Goal: Information Seeking & Learning: Understand process/instructions

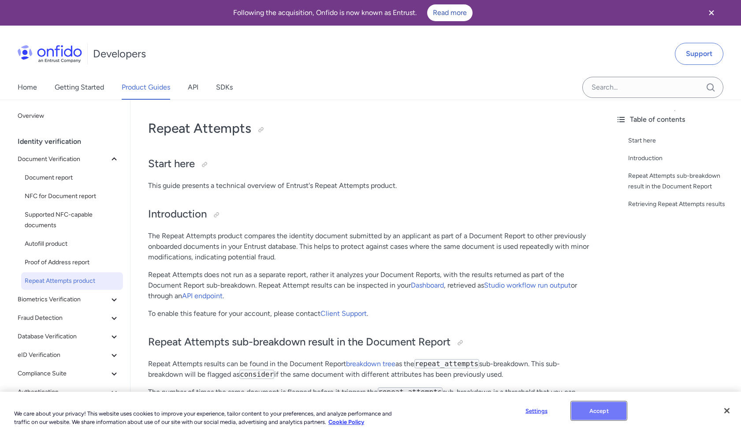
click at [582, 411] on button "Accept" at bounding box center [598, 410] width 55 height 19
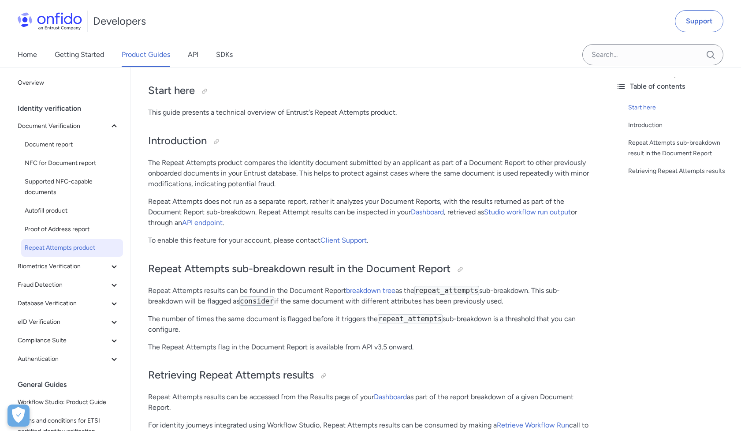
scroll to position [83, 0]
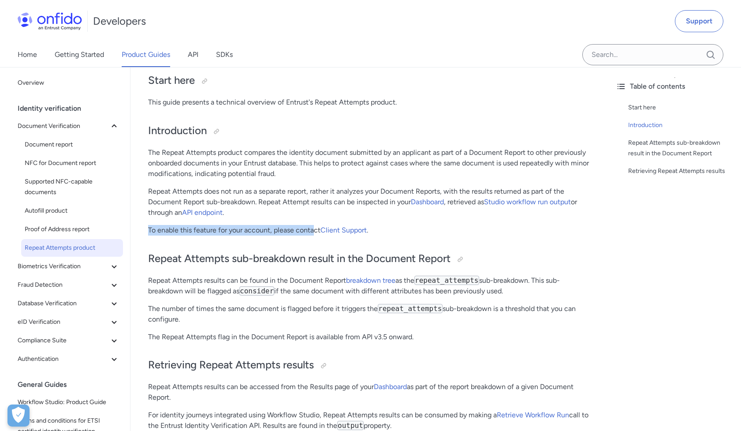
drag, startPoint x: 150, startPoint y: 232, endPoint x: 316, endPoint y: 229, distance: 165.8
click at [316, 229] on p "To enable this feature for your account, please contact Client Support ." at bounding box center [369, 230] width 443 height 11
click at [298, 227] on p "To enable this feature for your account, please contact Client Support ." at bounding box center [369, 230] width 443 height 11
drag, startPoint x: 377, startPoint y: 231, endPoint x: 323, endPoint y: 225, distance: 55.0
click at [323, 225] on p "To enable this feature for your account, please contact Client Support ." at bounding box center [369, 230] width 443 height 11
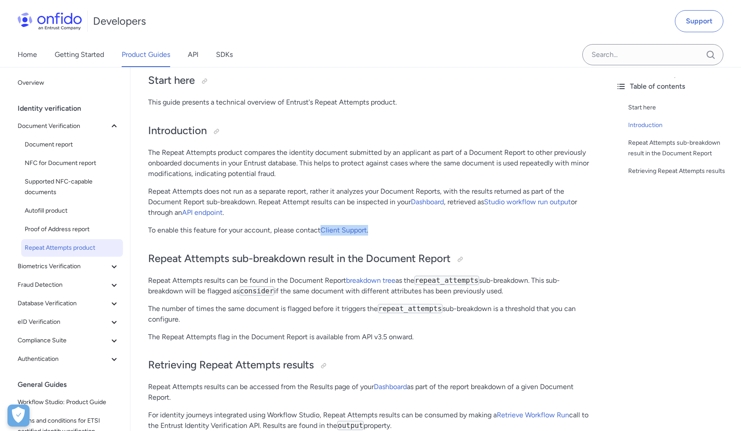
click at [380, 228] on p "To enable this feature for your account, please contact Client Support ." at bounding box center [369, 230] width 443 height 11
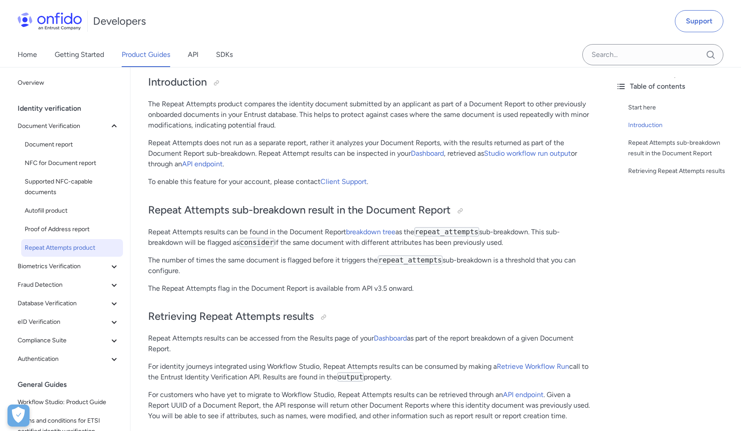
scroll to position [133, 0]
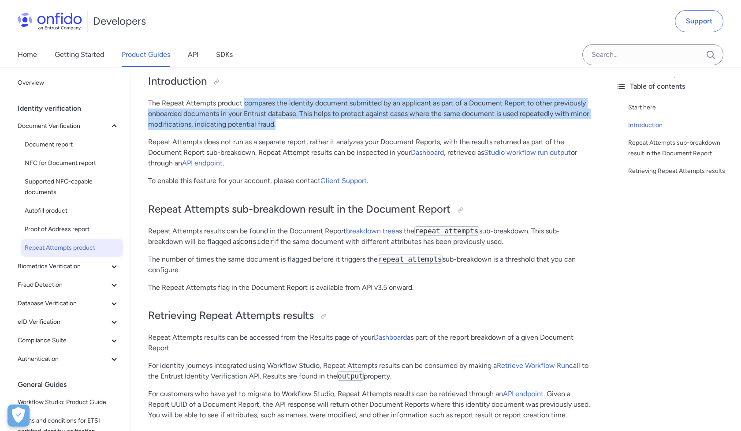
drag, startPoint x: 245, startPoint y: 104, endPoint x: 301, endPoint y: 123, distance: 59.0
click at [301, 124] on p "The Repeat Attempts product compares the identity document submitted by an appl…" at bounding box center [369, 114] width 443 height 32
click at [301, 123] on p "The Repeat Attempts product compares the identity document submitted by an appl…" at bounding box center [369, 114] width 443 height 32
drag, startPoint x: 301, startPoint y: 123, endPoint x: 152, endPoint y: 95, distance: 152.1
click at [152, 95] on div "Repeat Attempts Start here This guide presents a technical overview of Entrust'…" at bounding box center [369, 202] width 443 height 449
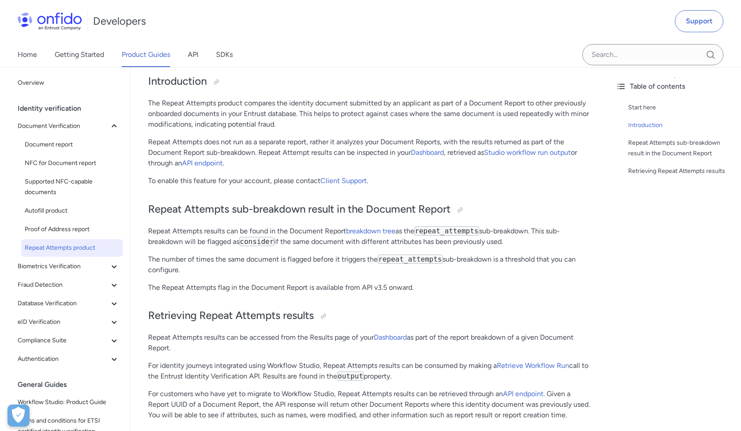
click at [310, 142] on p "Repeat Attempts does not run as a separate report, rather it analyzes your Docu…" at bounding box center [369, 153] width 443 height 32
